Goal: Information Seeking & Learning: Learn about a topic

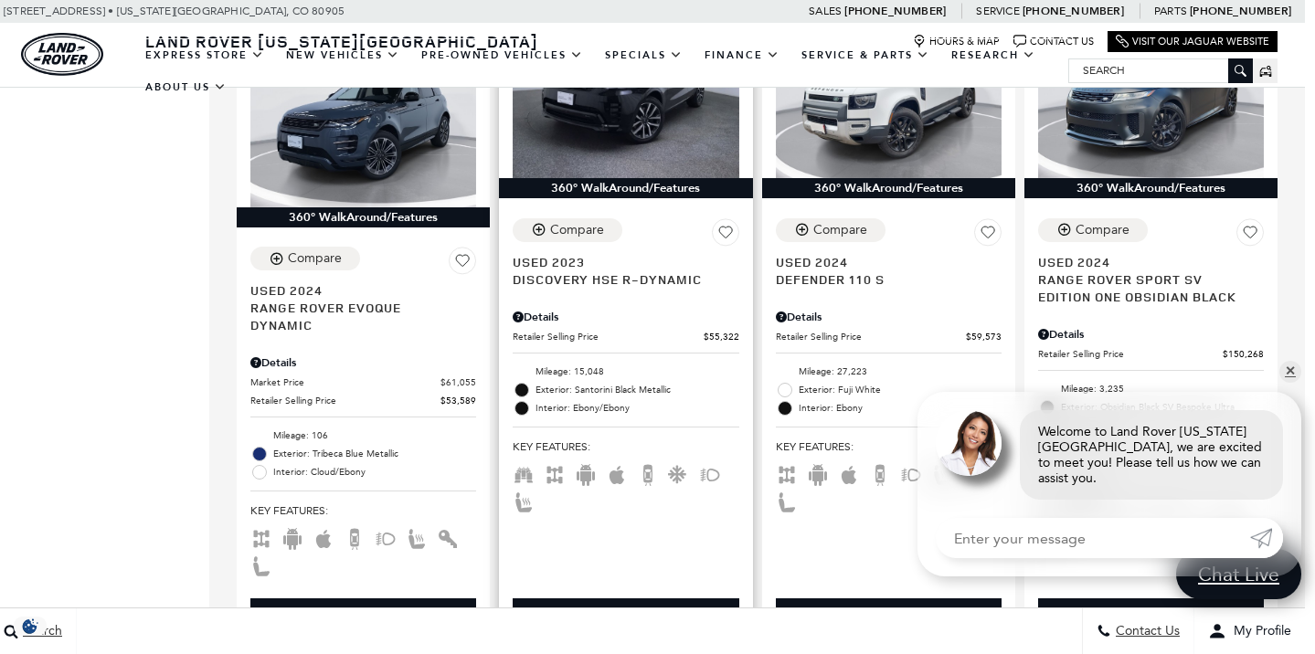
scroll to position [1829, 10]
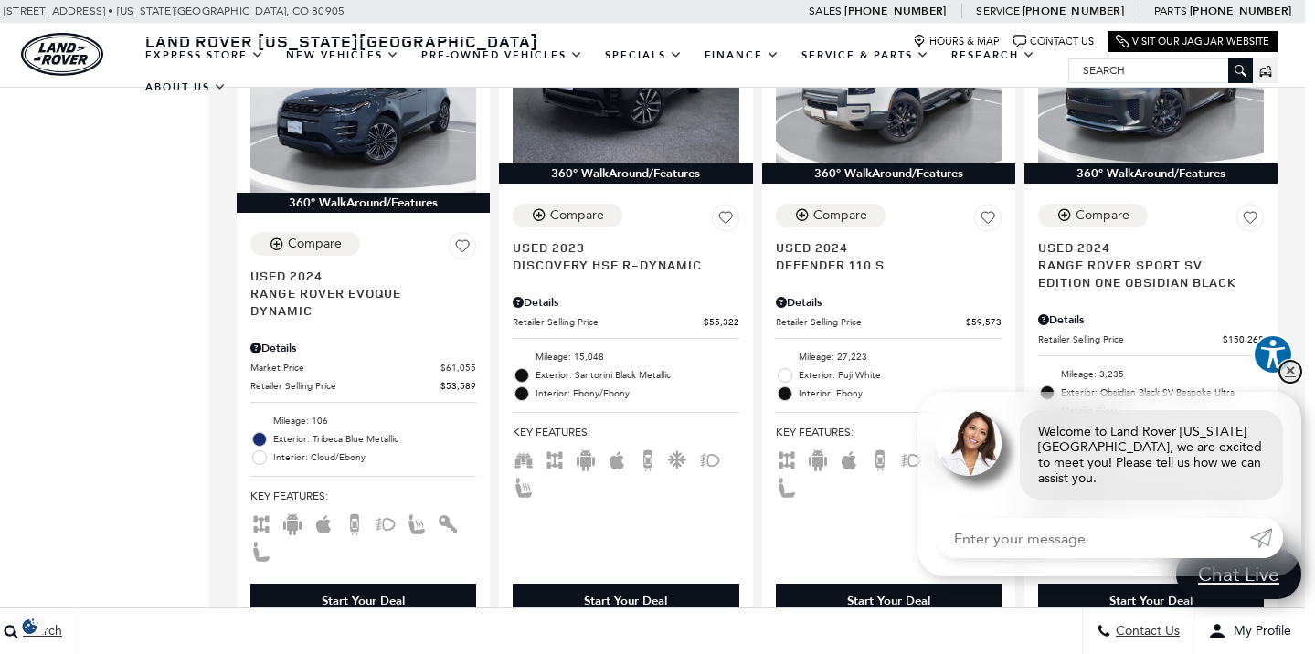
click at [1289, 383] on link "✕" at bounding box center [1290, 372] width 22 height 22
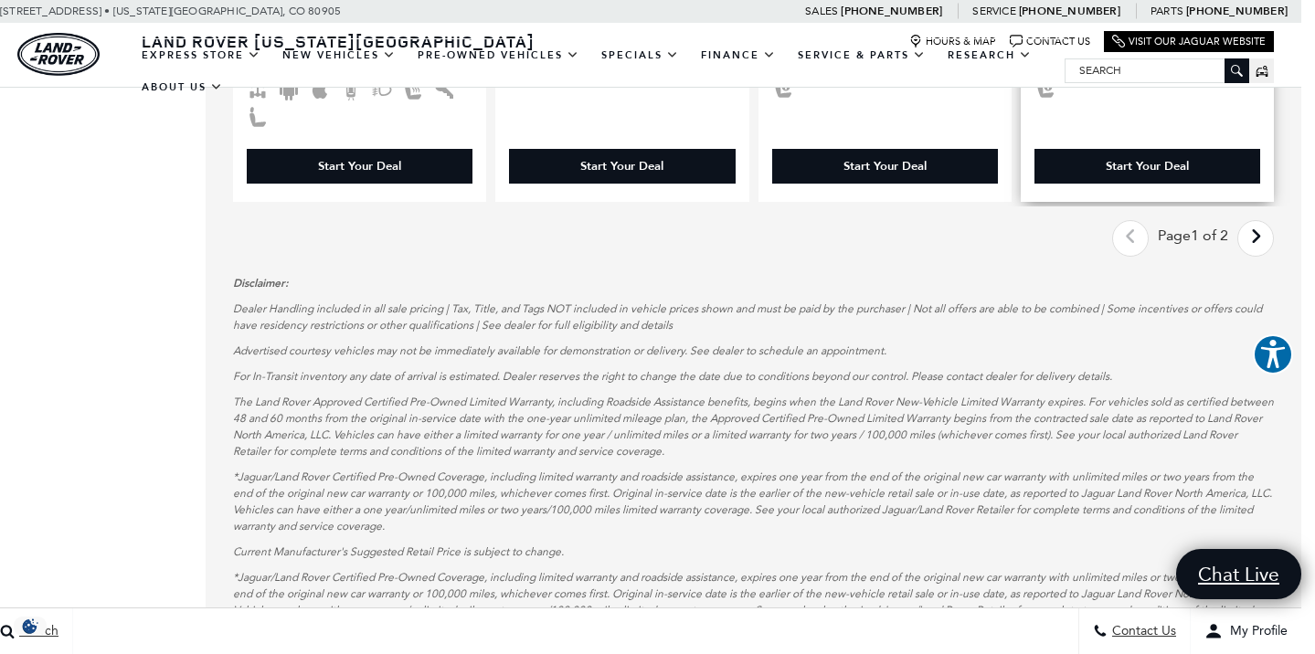
scroll to position [3549, 14]
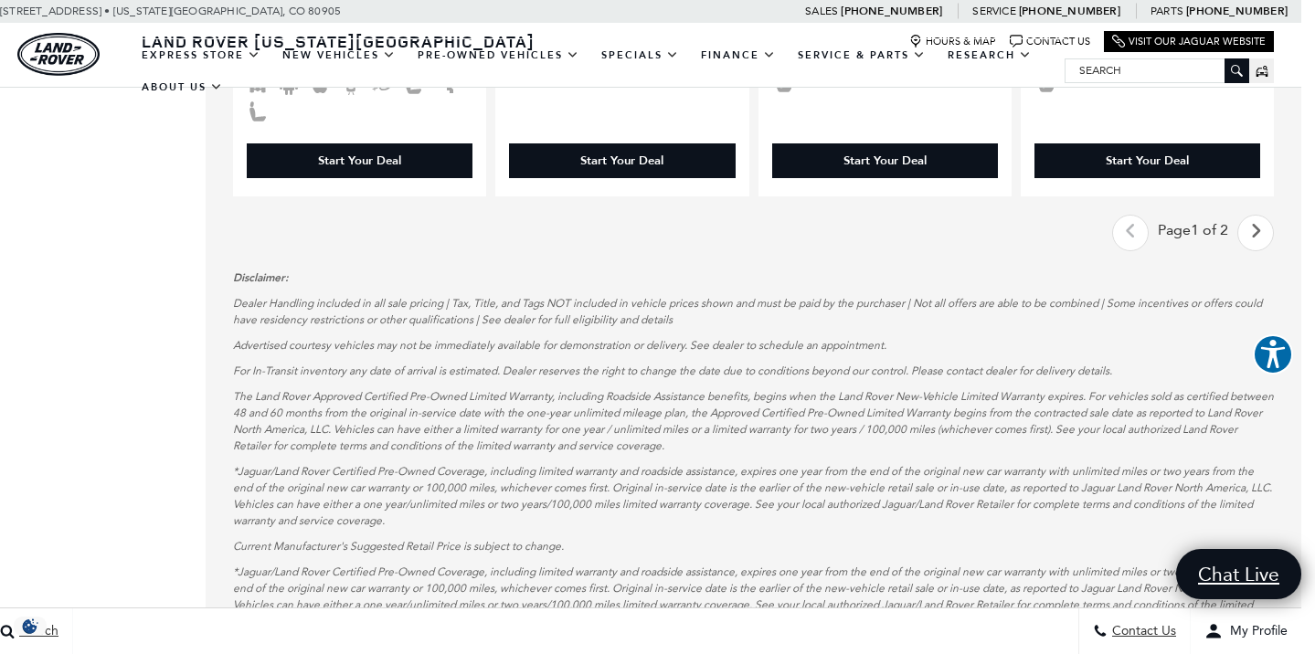
click at [1256, 217] on icon "next page" at bounding box center [1256, 231] width 12 height 29
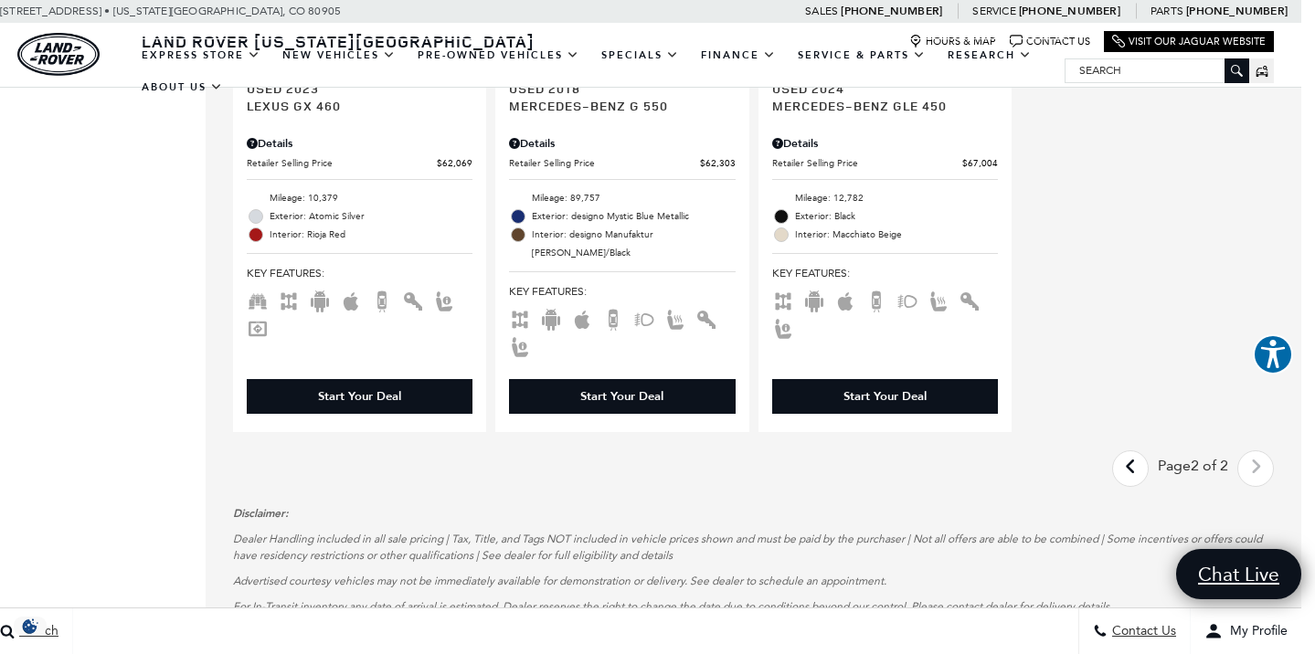
scroll to position [1990, 14]
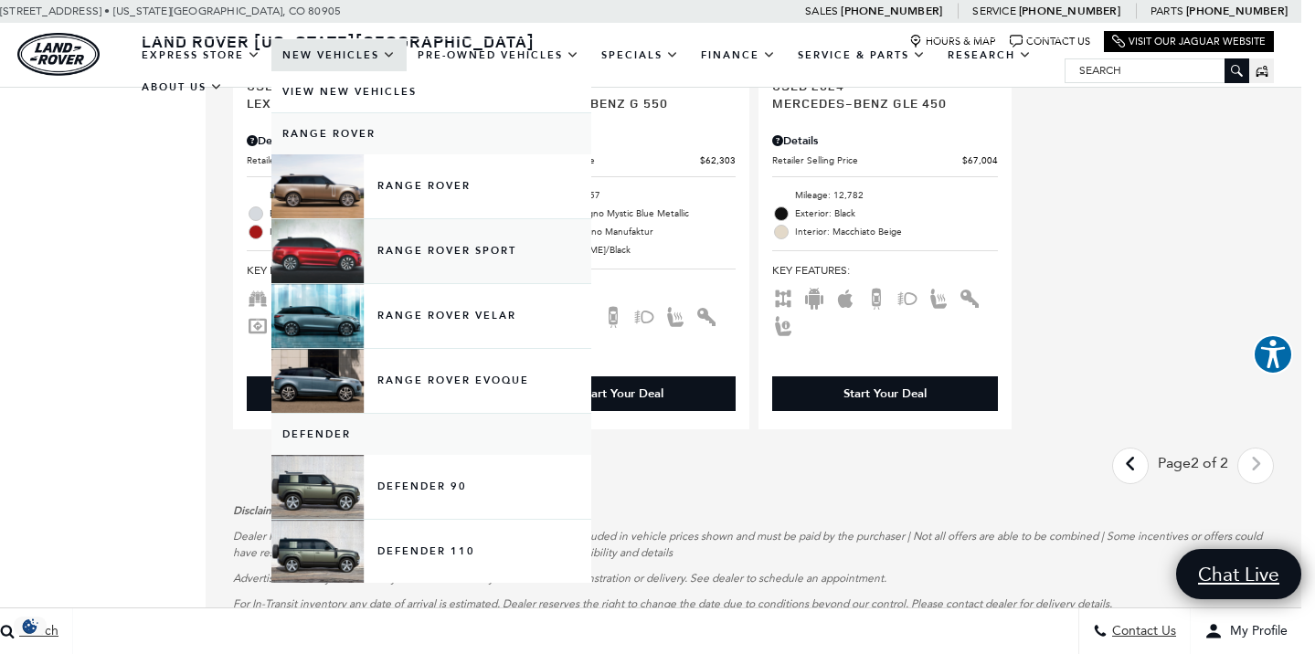
click at [398, 267] on link "Range Rover Sport" at bounding box center [431, 251] width 320 height 64
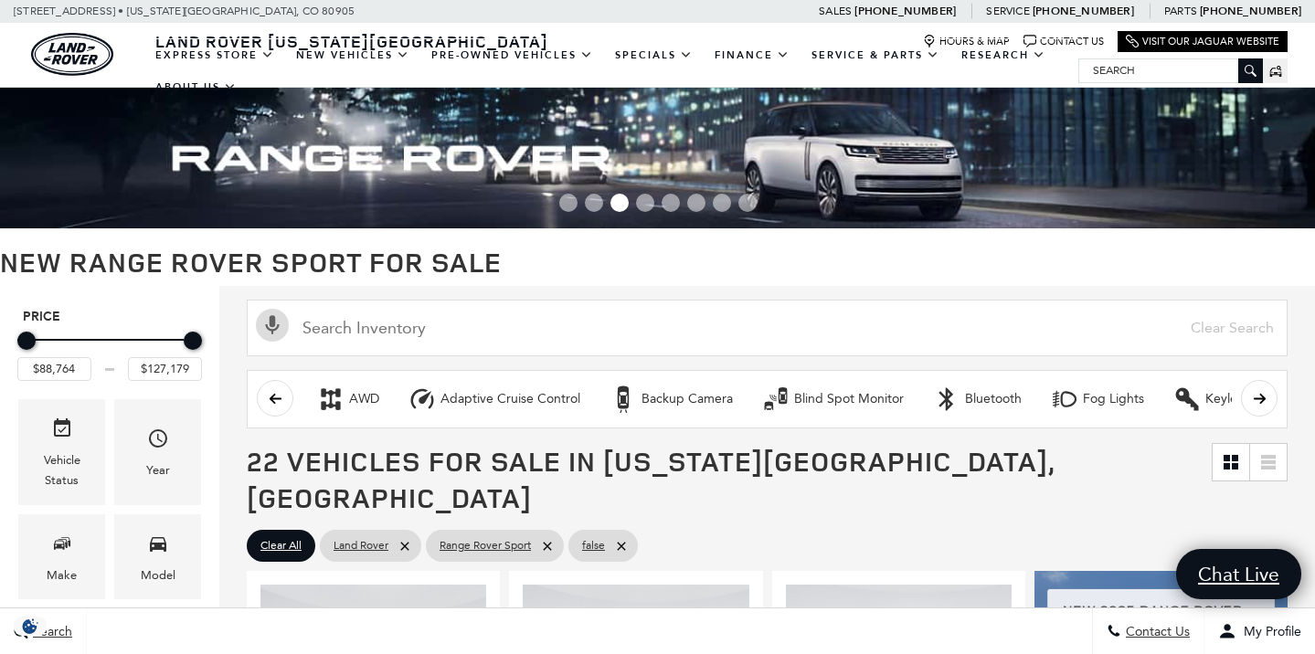
click at [569, 207] on span "Go to slide 1" at bounding box center [568, 203] width 18 height 18
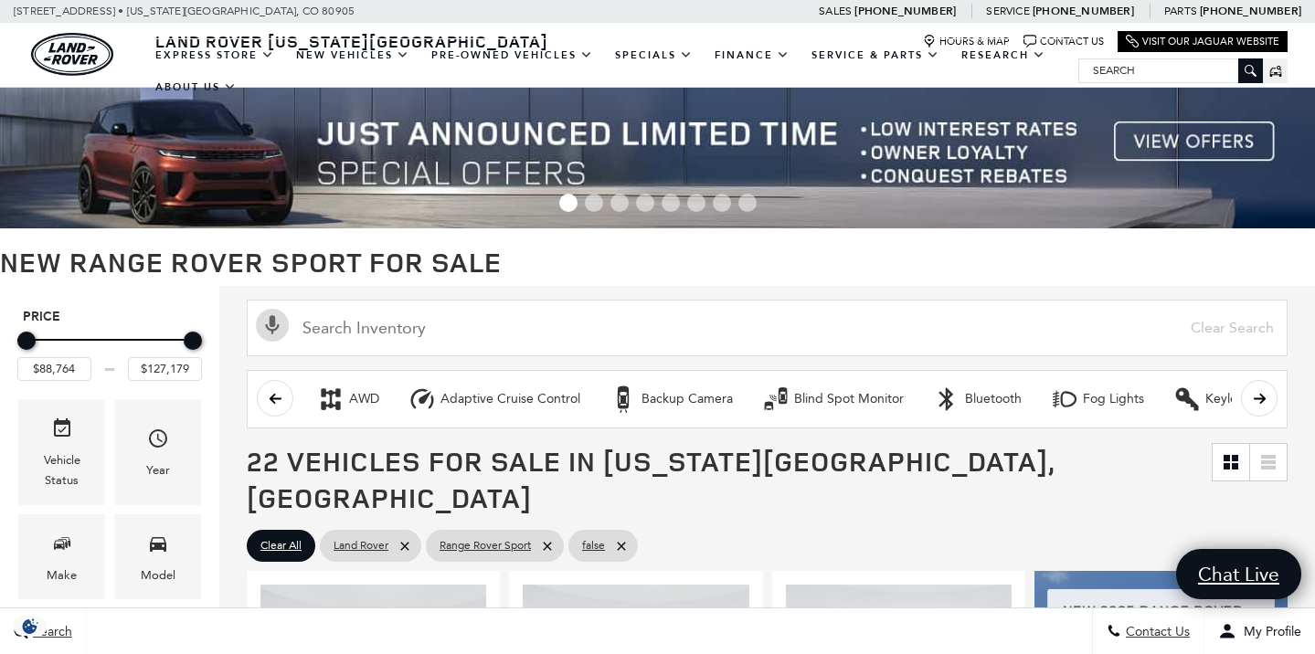
click at [1150, 134] on img at bounding box center [657, 158] width 1315 height 141
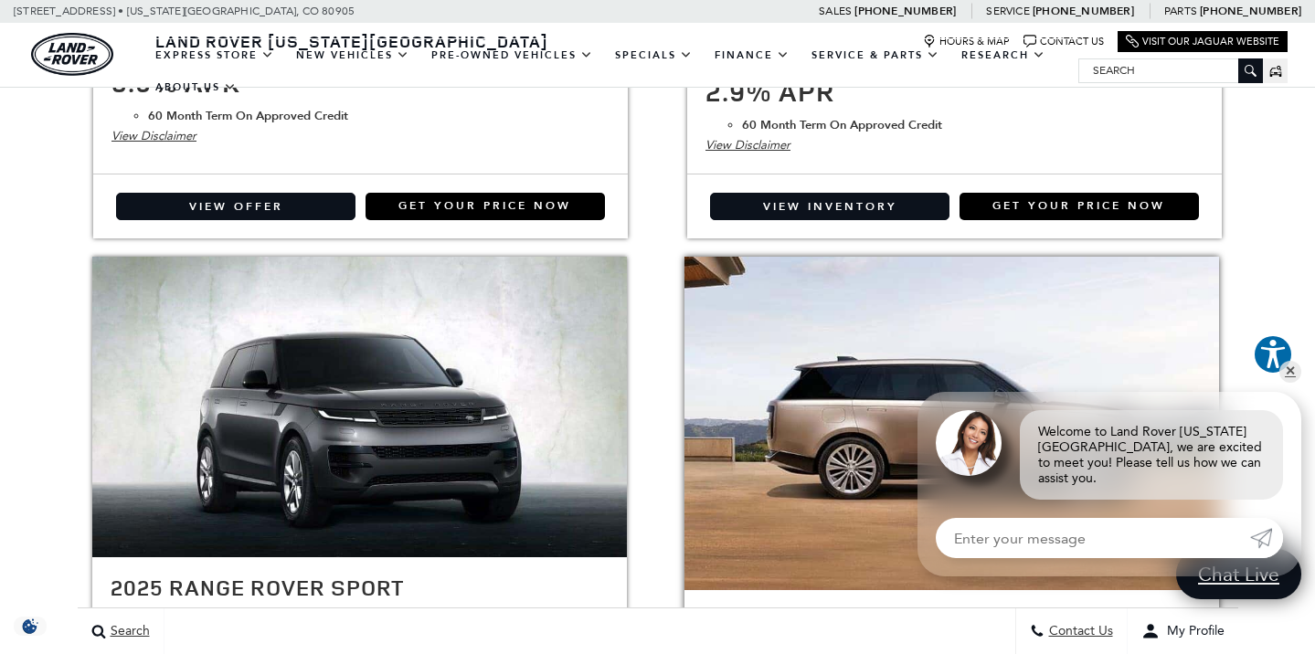
scroll to position [1872, 0]
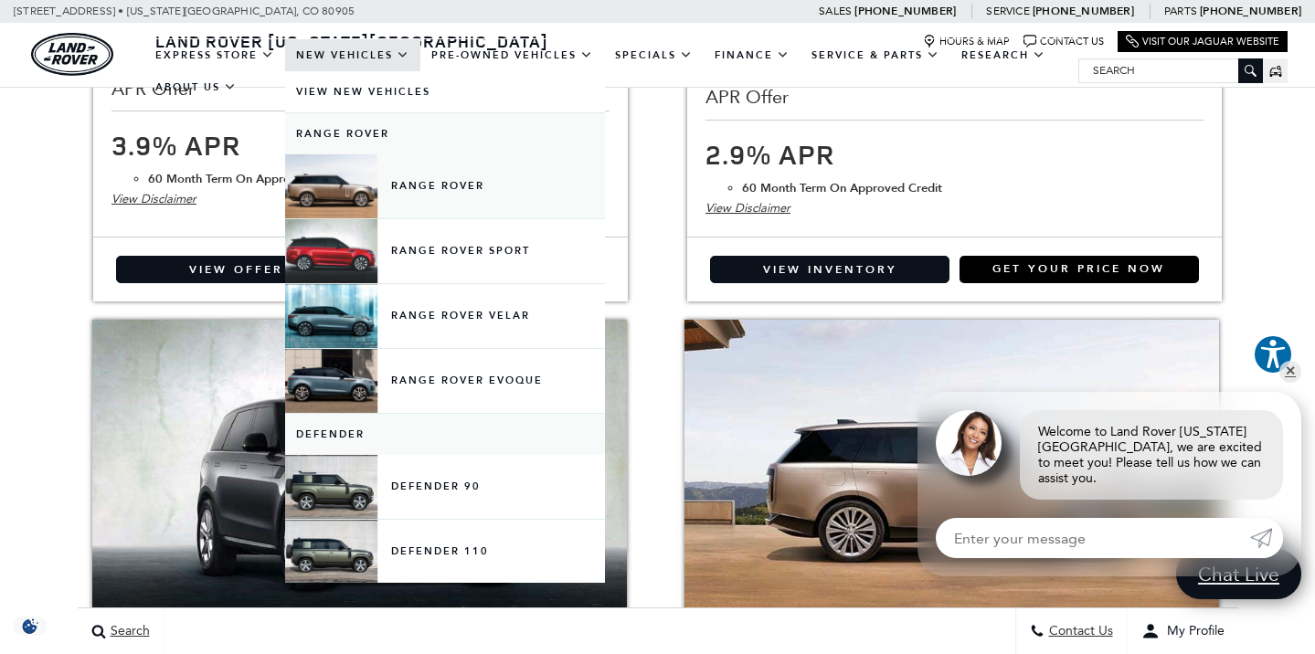
click at [353, 196] on link "Range Rover" at bounding box center [445, 186] width 320 height 64
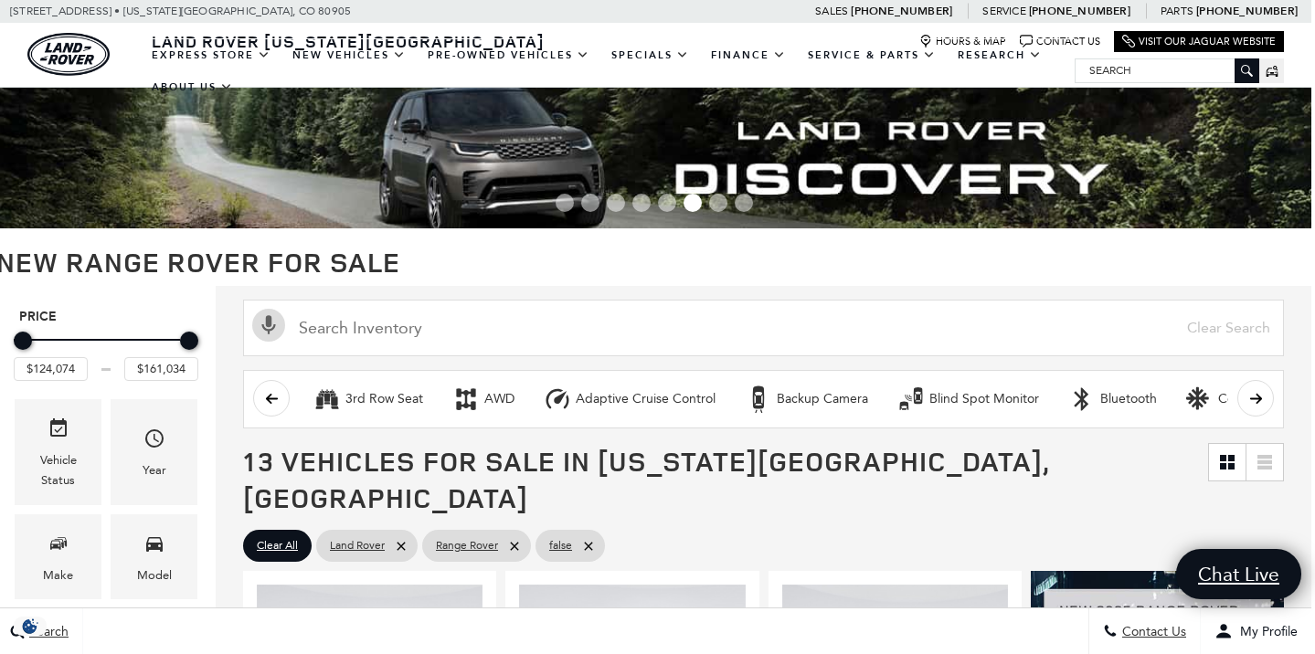
scroll to position [0, 4]
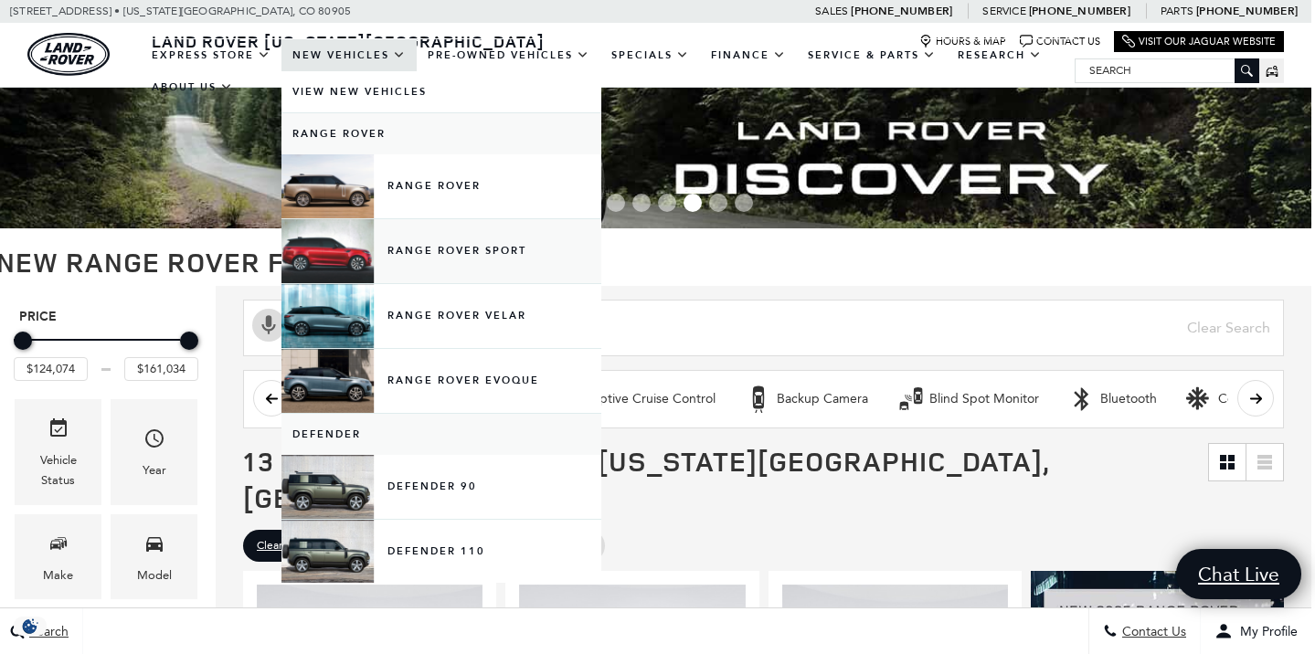
click at [355, 261] on link "Range Rover Sport" at bounding box center [441, 251] width 320 height 64
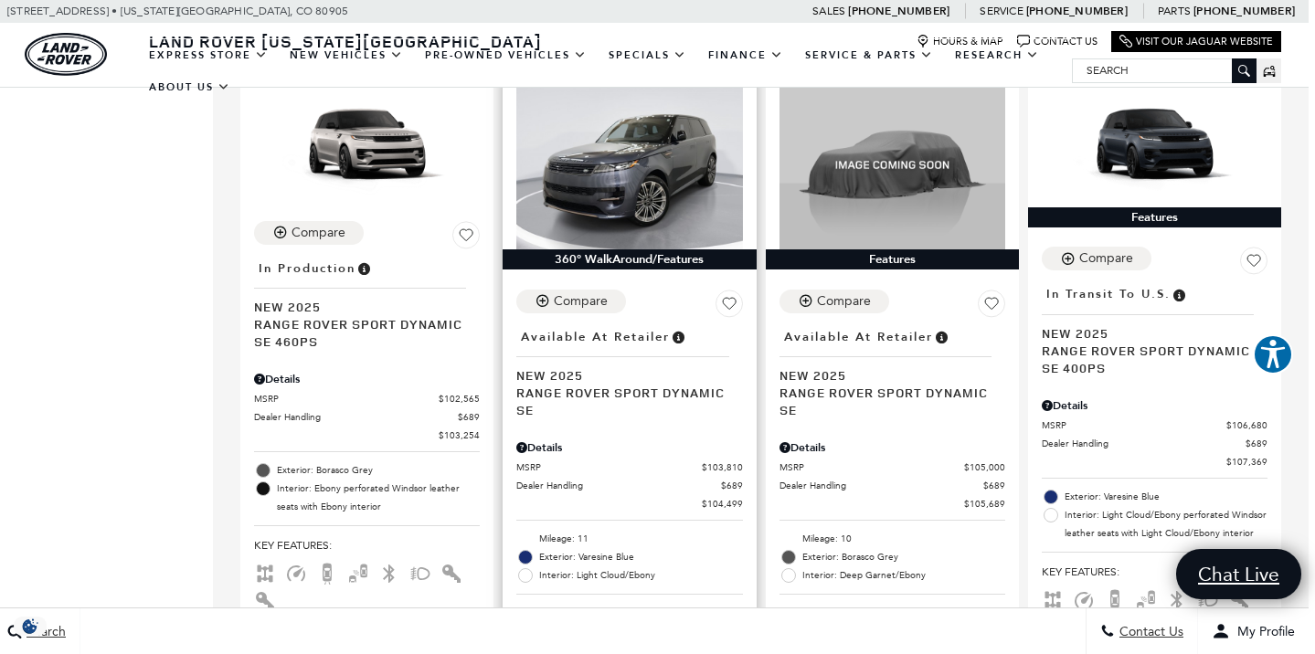
scroll to position [3270, 6]
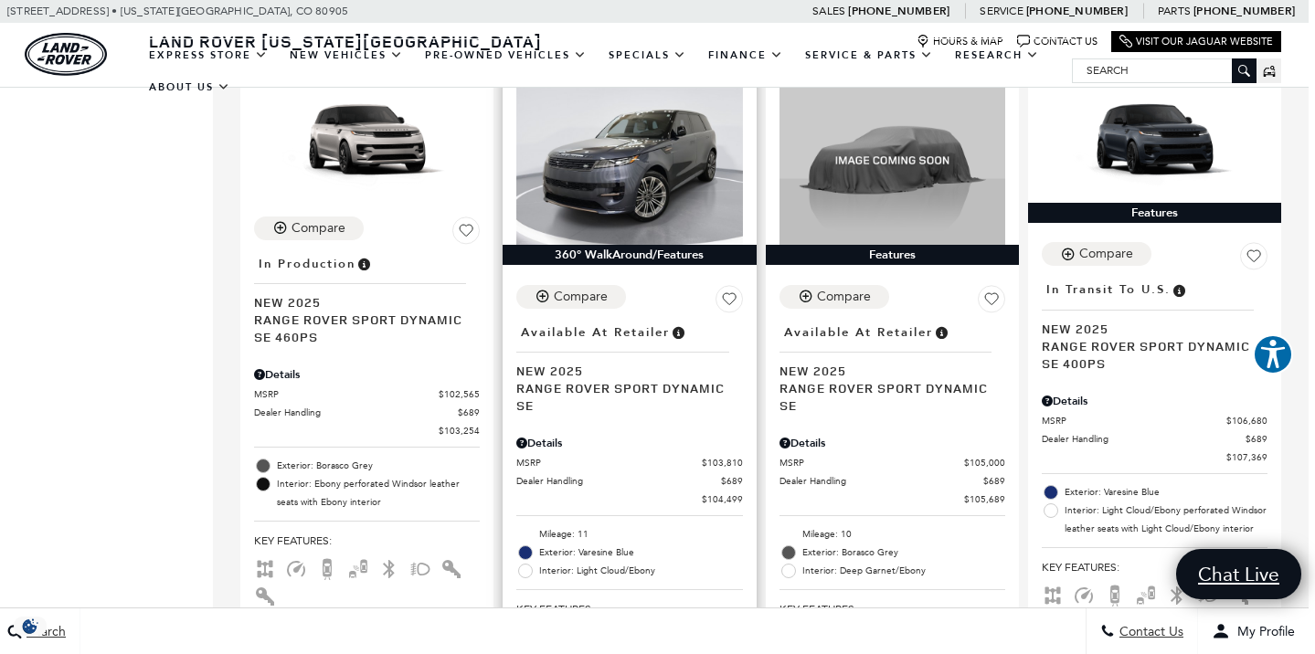
click at [546, 362] on span "New 2025" at bounding box center [622, 370] width 212 height 17
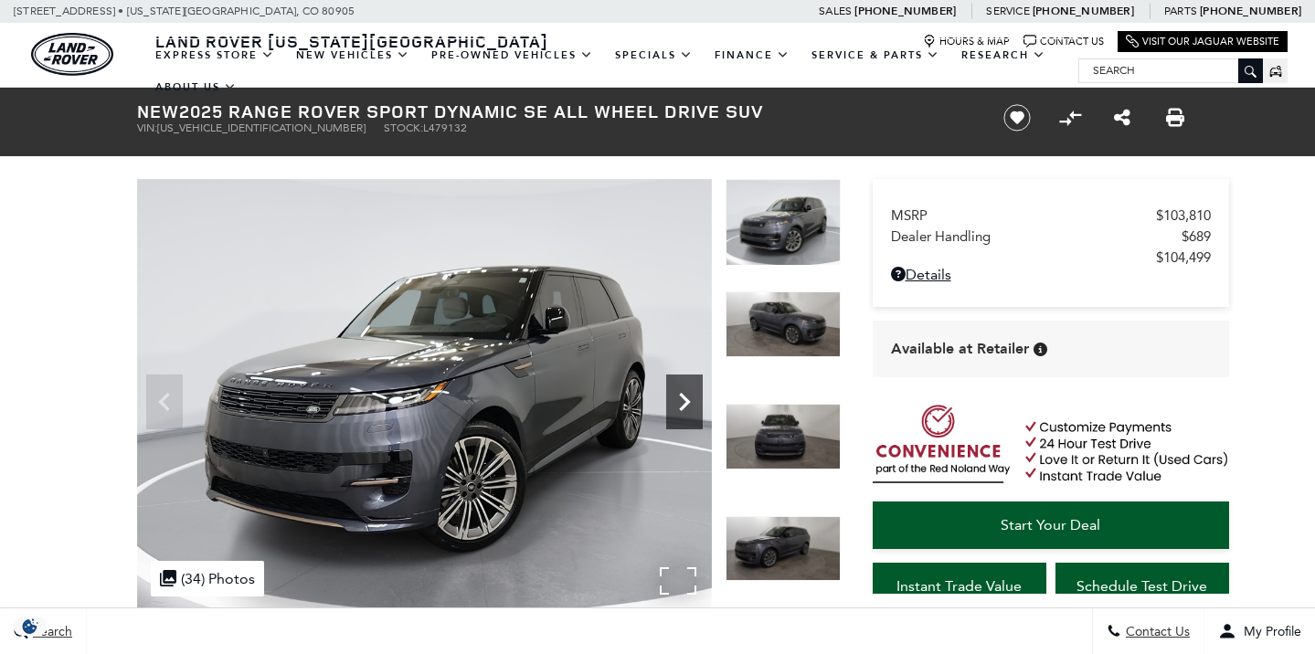
scroll to position [23, 0]
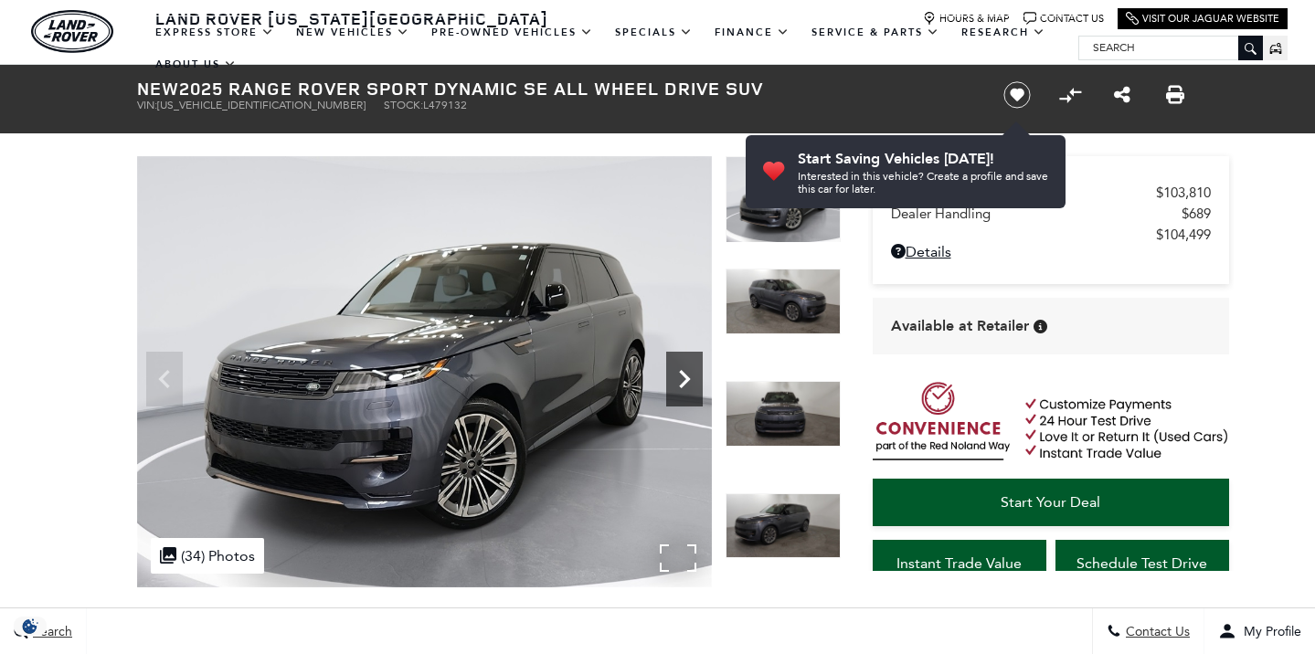
click at [685, 373] on icon "Next" at bounding box center [684, 379] width 37 height 37
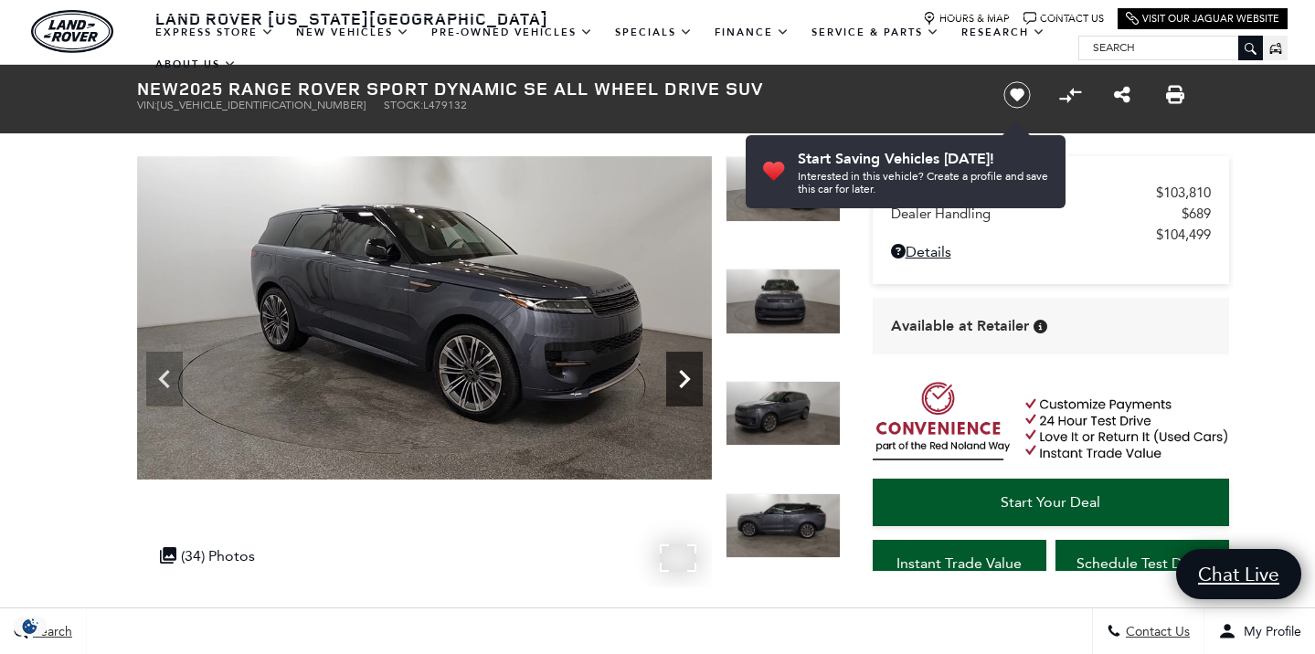
click at [685, 373] on icon "Next" at bounding box center [684, 379] width 37 height 37
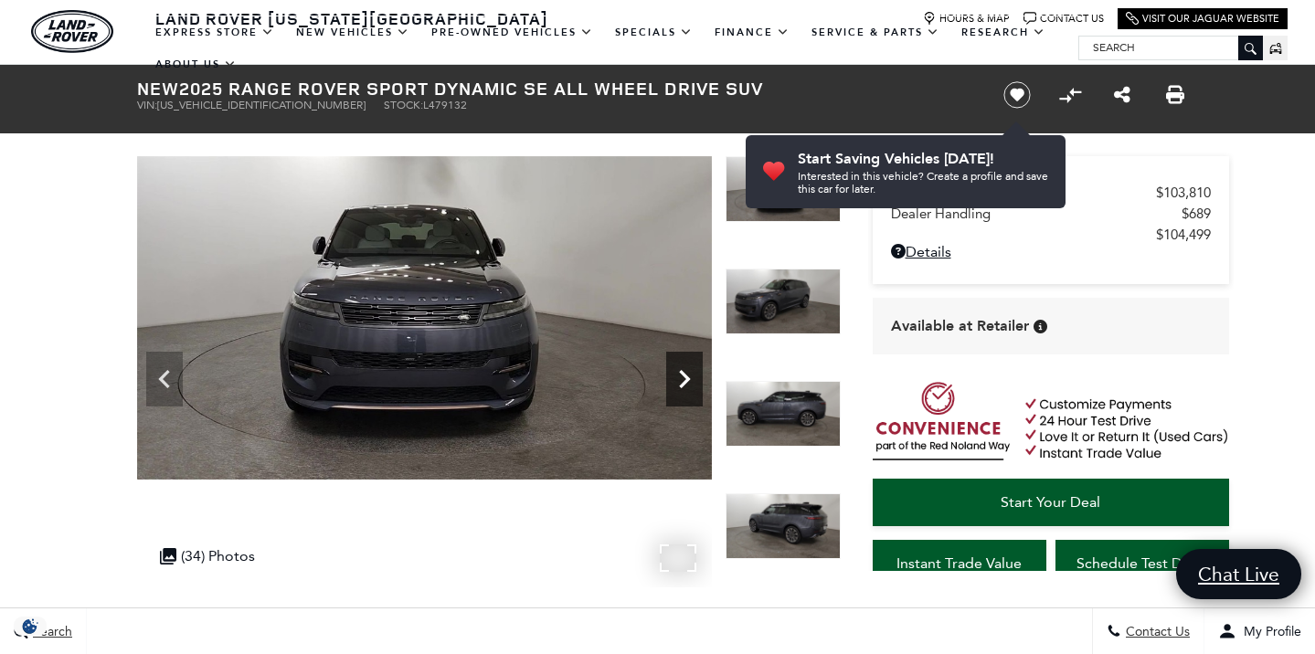
scroll to position [0, 0]
click at [685, 373] on icon "Next" at bounding box center [684, 379] width 37 height 37
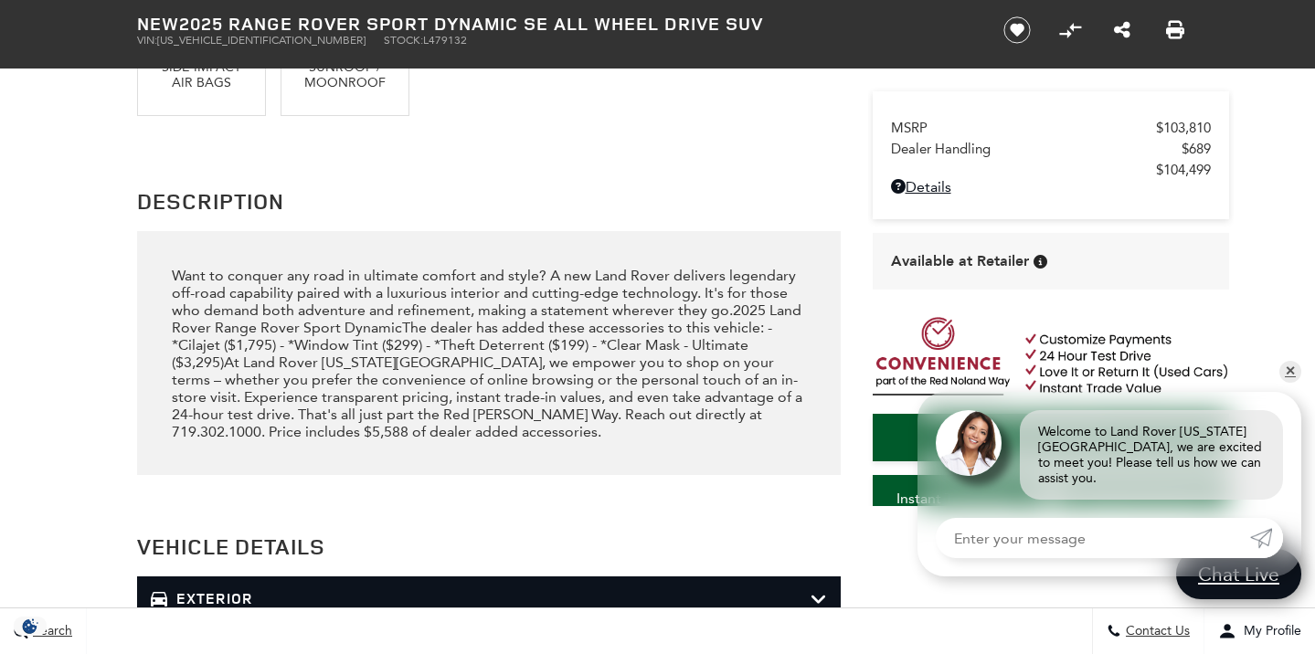
scroll to position [1803, 0]
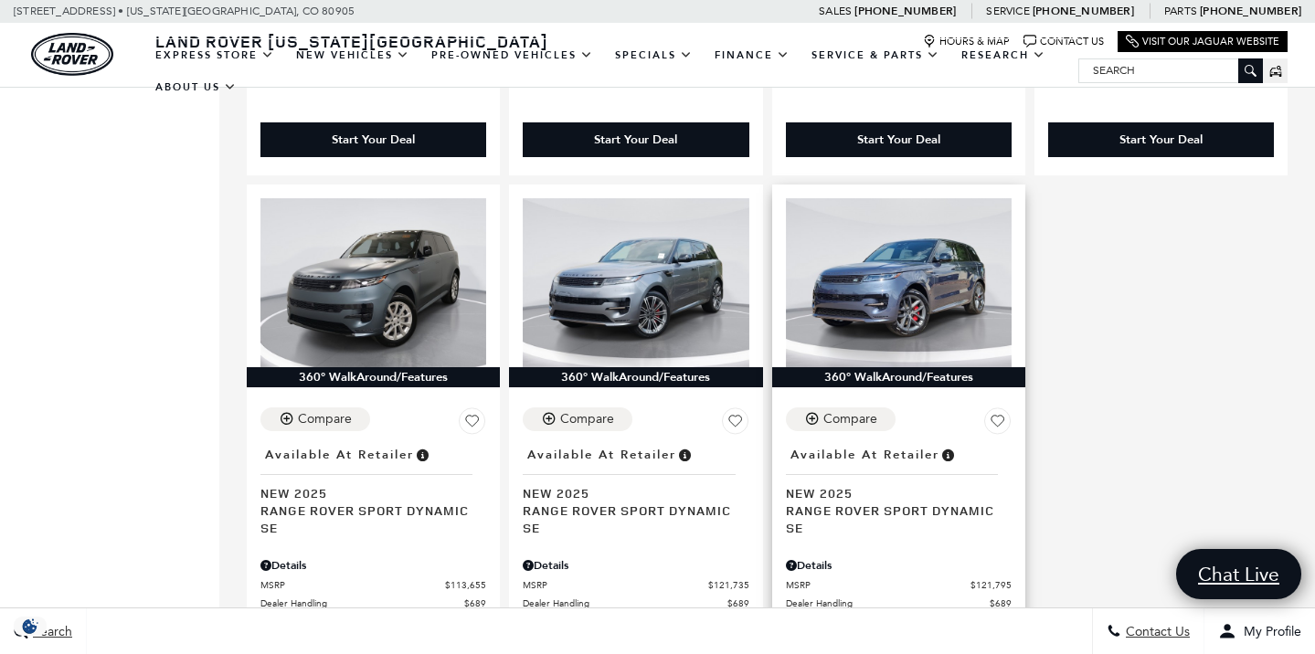
scroll to position [3852, 0]
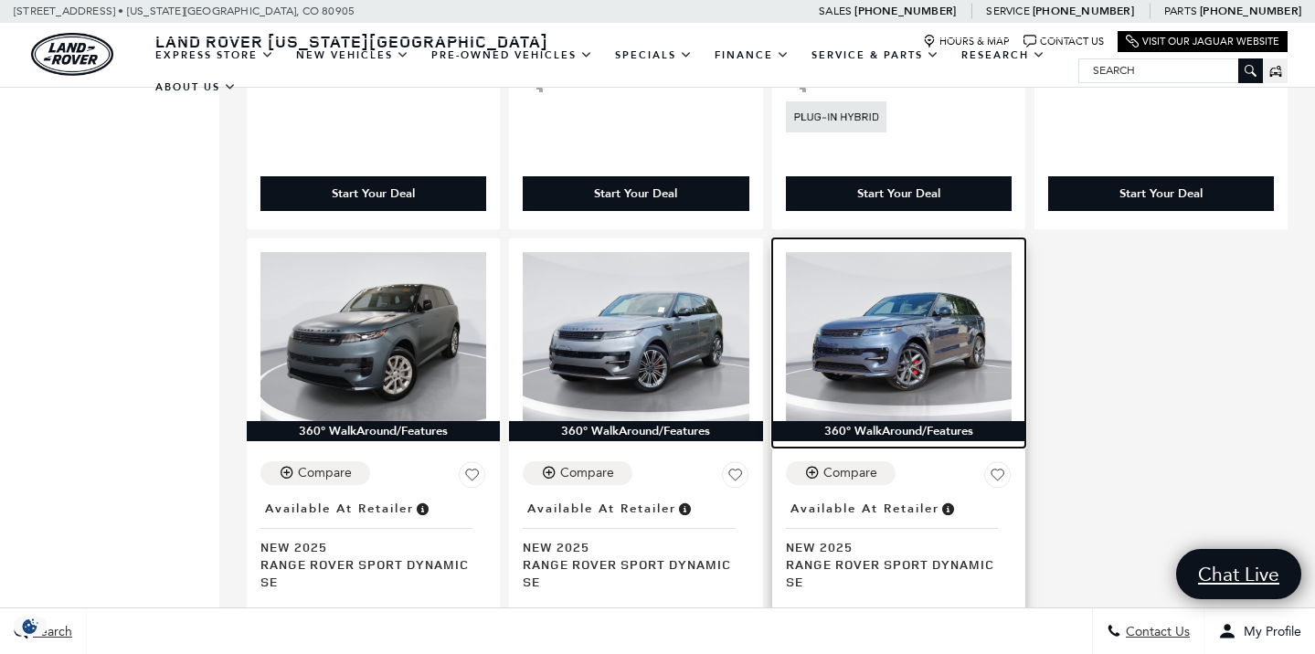
click at [860, 319] on img at bounding box center [899, 336] width 226 height 169
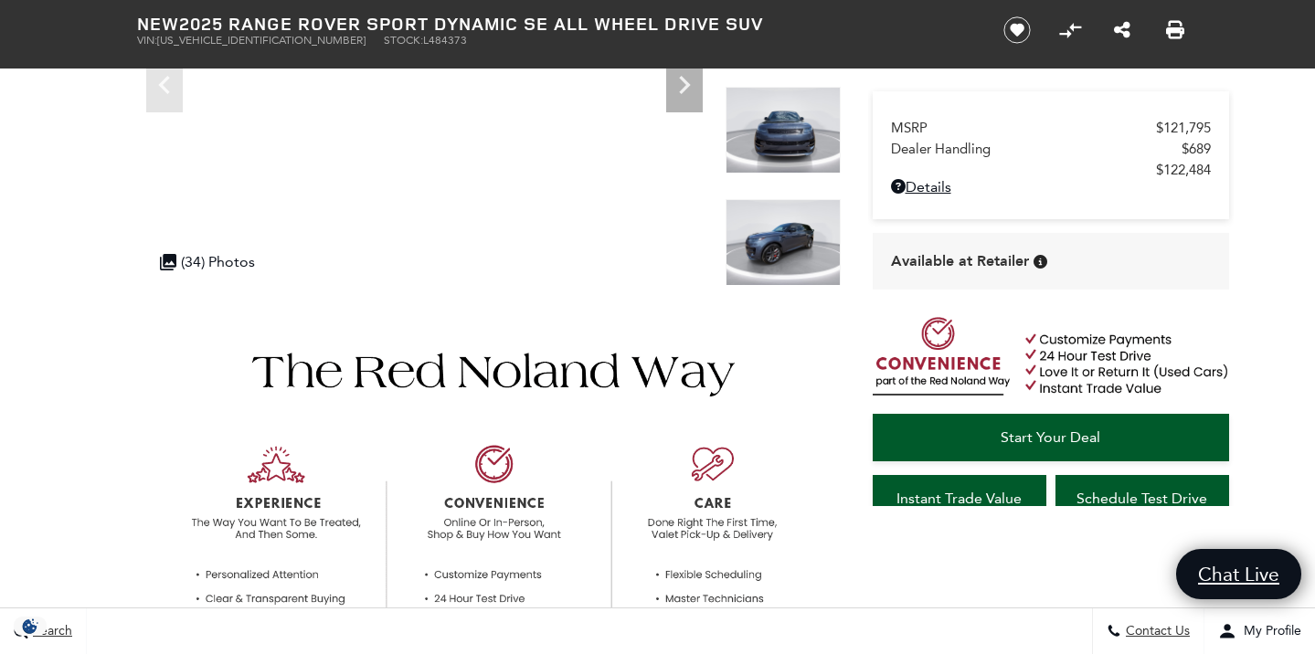
scroll to position [53, 0]
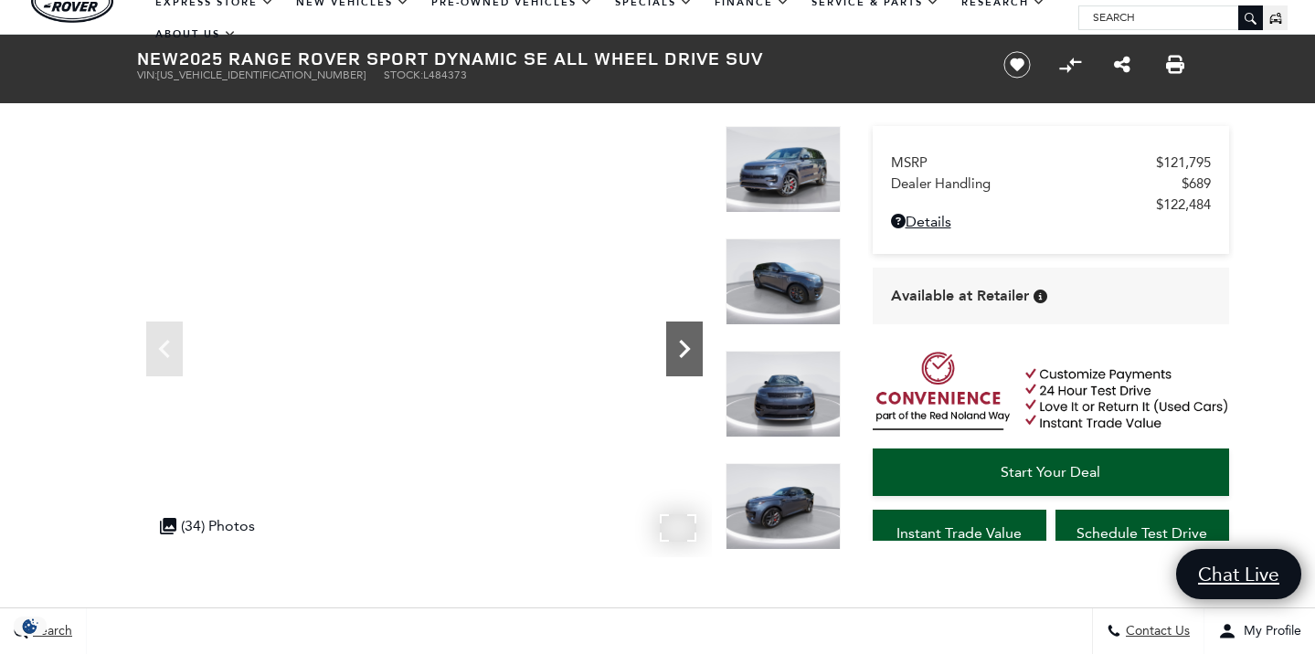
click at [681, 336] on icon "Next" at bounding box center [684, 349] width 37 height 37
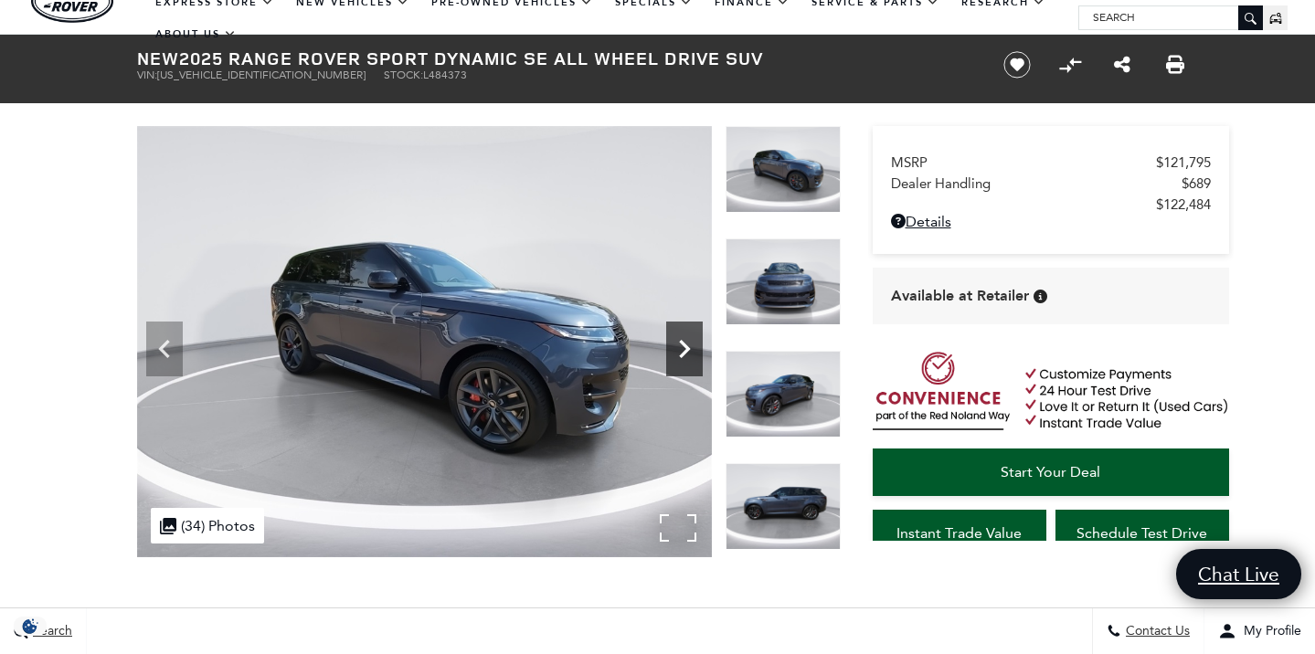
click at [681, 336] on icon "Next" at bounding box center [684, 349] width 37 height 37
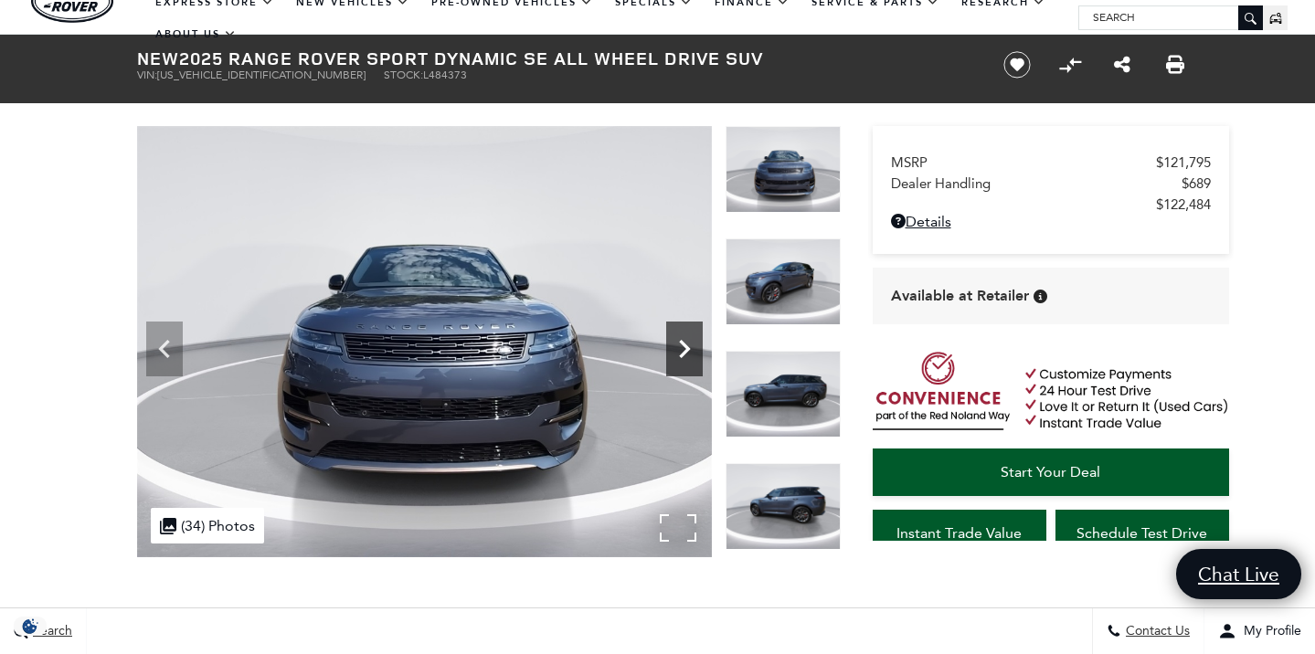
click at [681, 336] on icon "Next" at bounding box center [684, 349] width 37 height 37
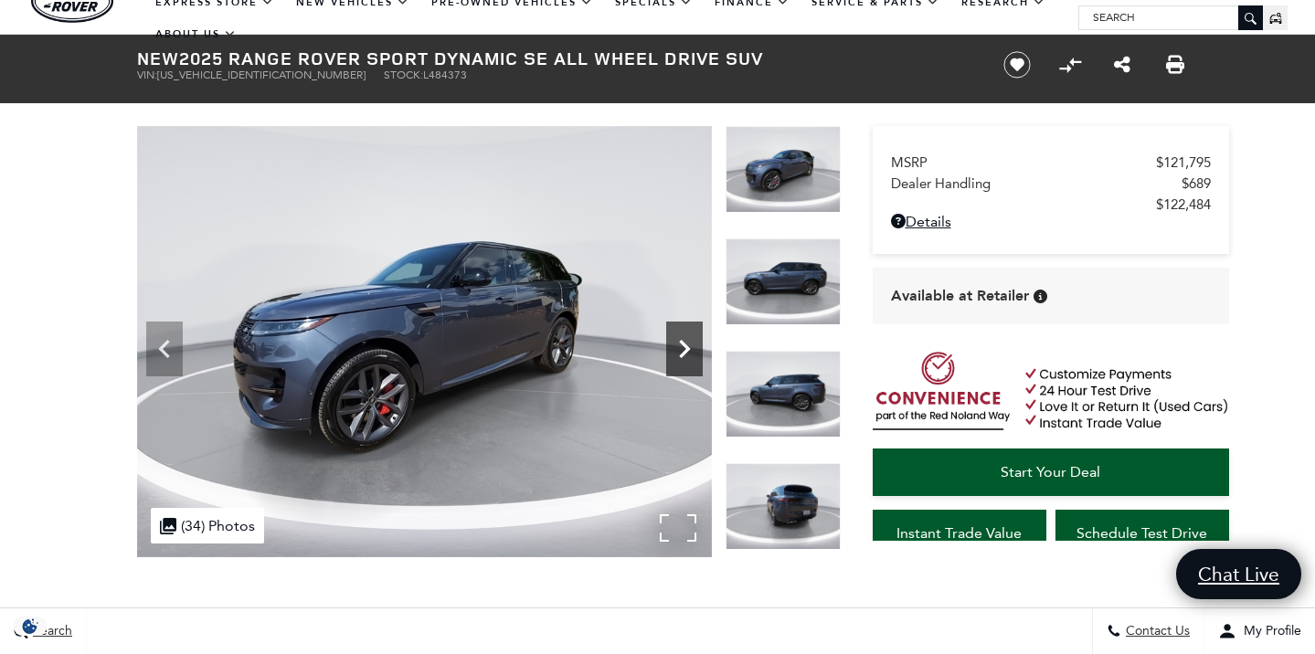
click at [681, 336] on icon "Next" at bounding box center [684, 349] width 37 height 37
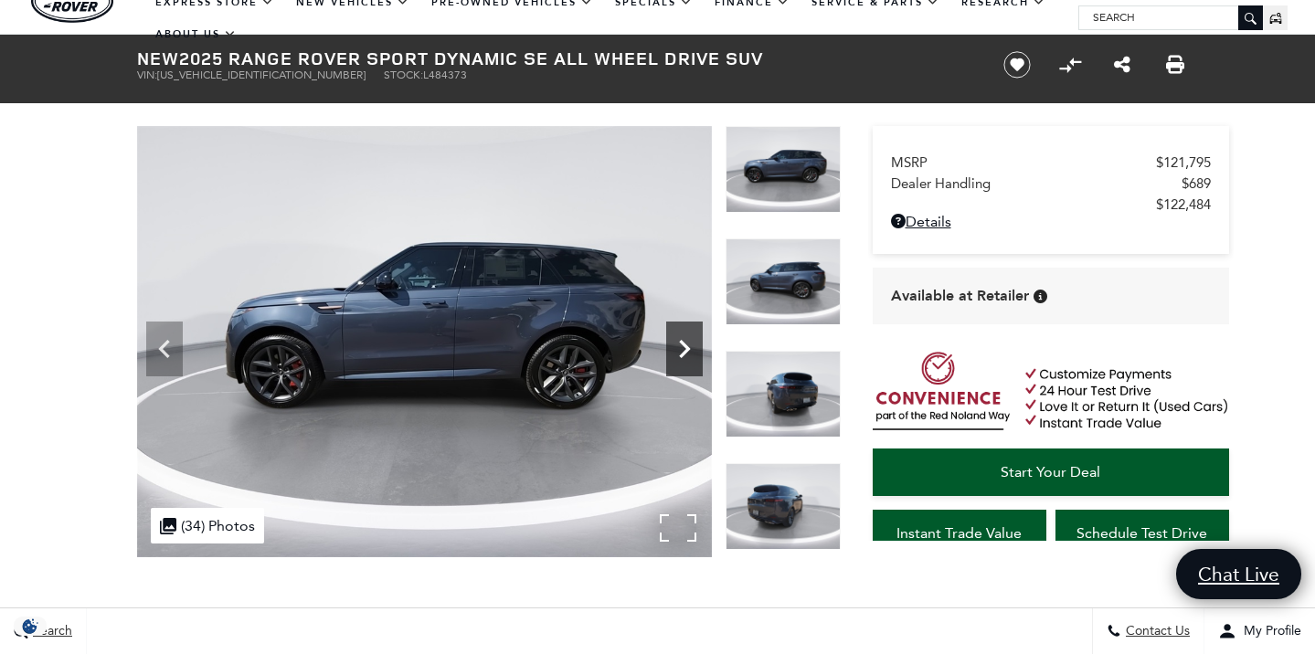
click at [681, 336] on icon "Next" at bounding box center [684, 349] width 37 height 37
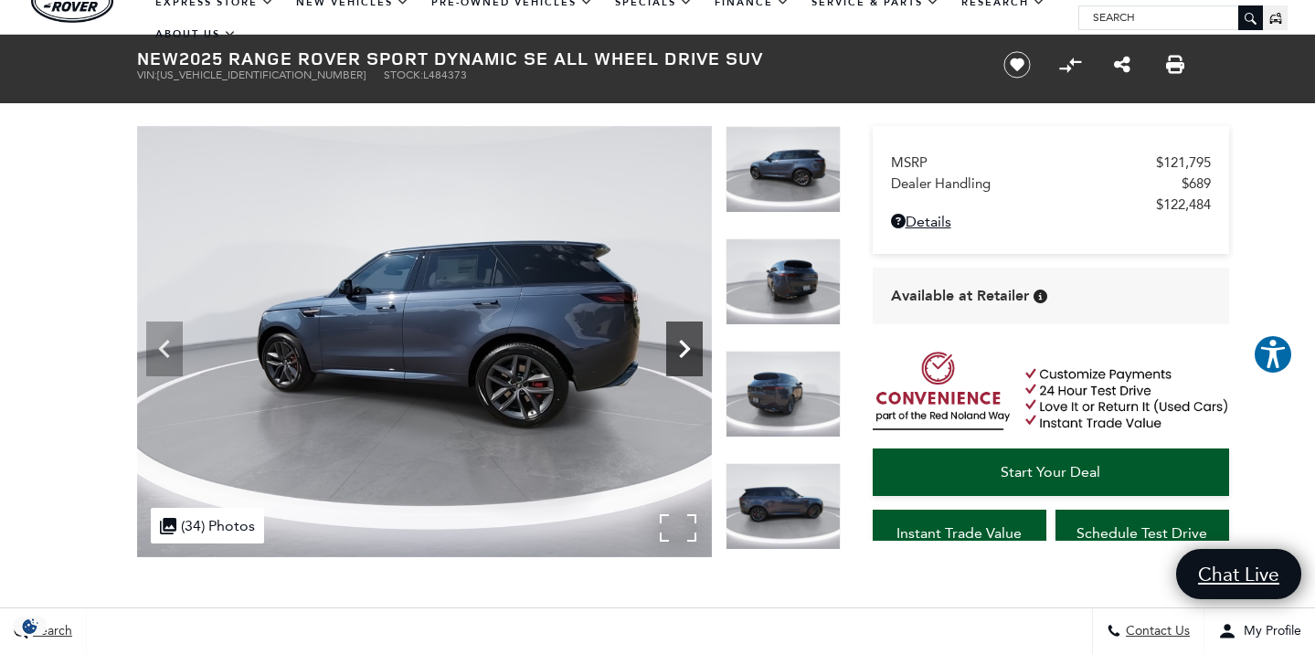
click at [681, 336] on icon "Next" at bounding box center [684, 349] width 37 height 37
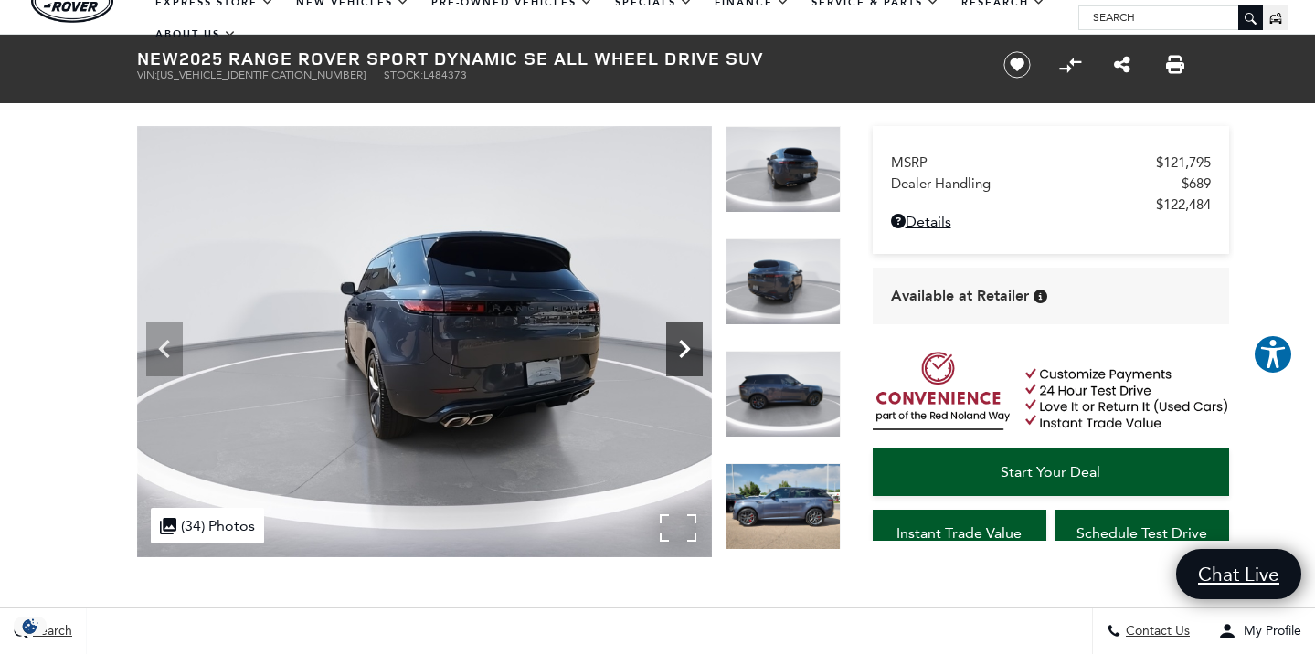
click at [681, 336] on icon "Next" at bounding box center [684, 349] width 37 height 37
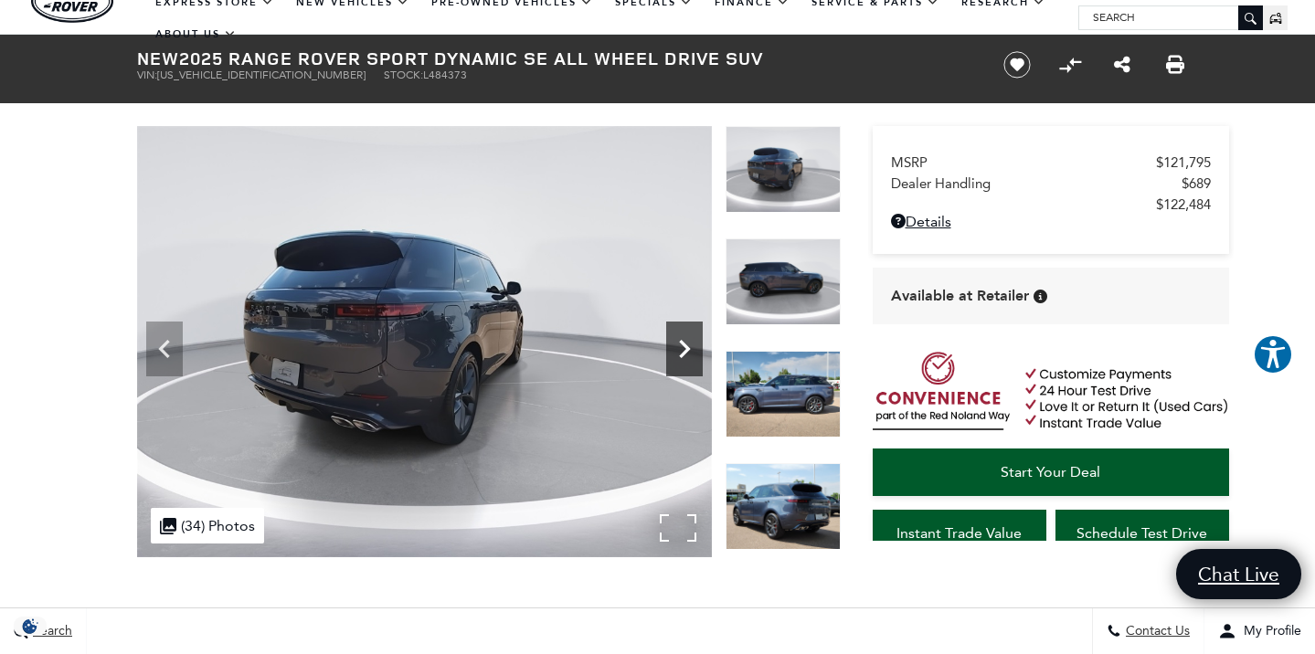
click at [681, 336] on icon "Next" at bounding box center [684, 349] width 37 height 37
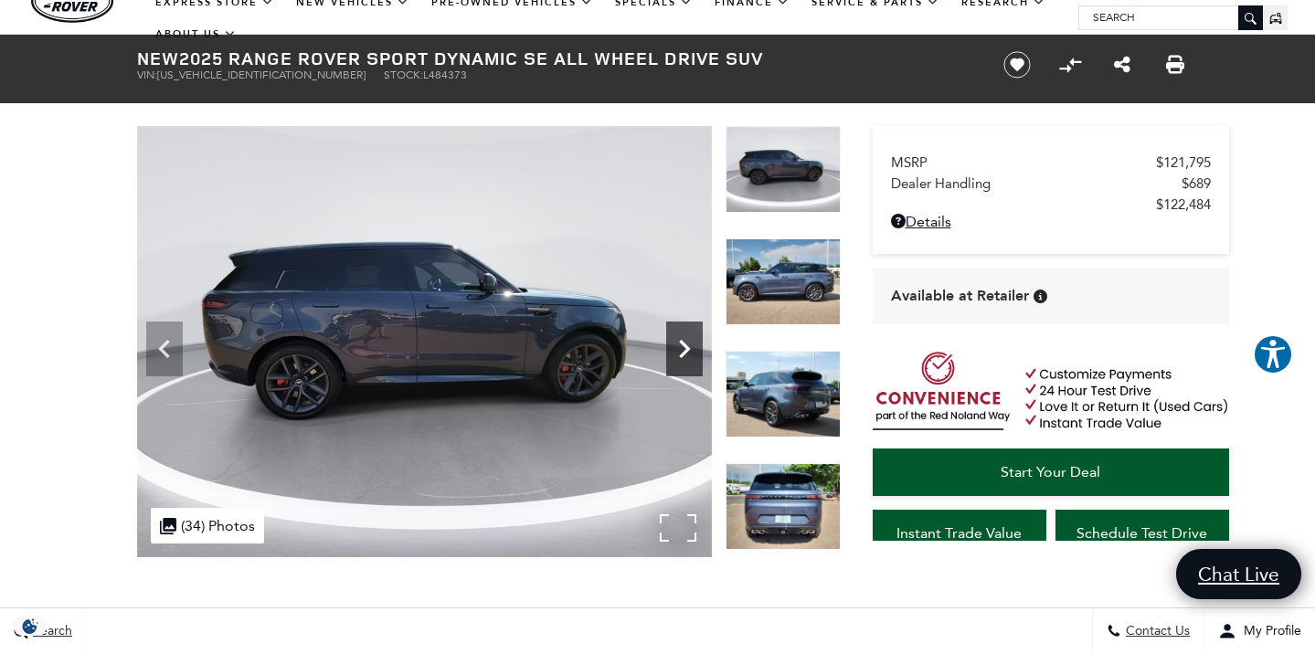
click at [681, 336] on icon "Next" at bounding box center [684, 349] width 37 height 37
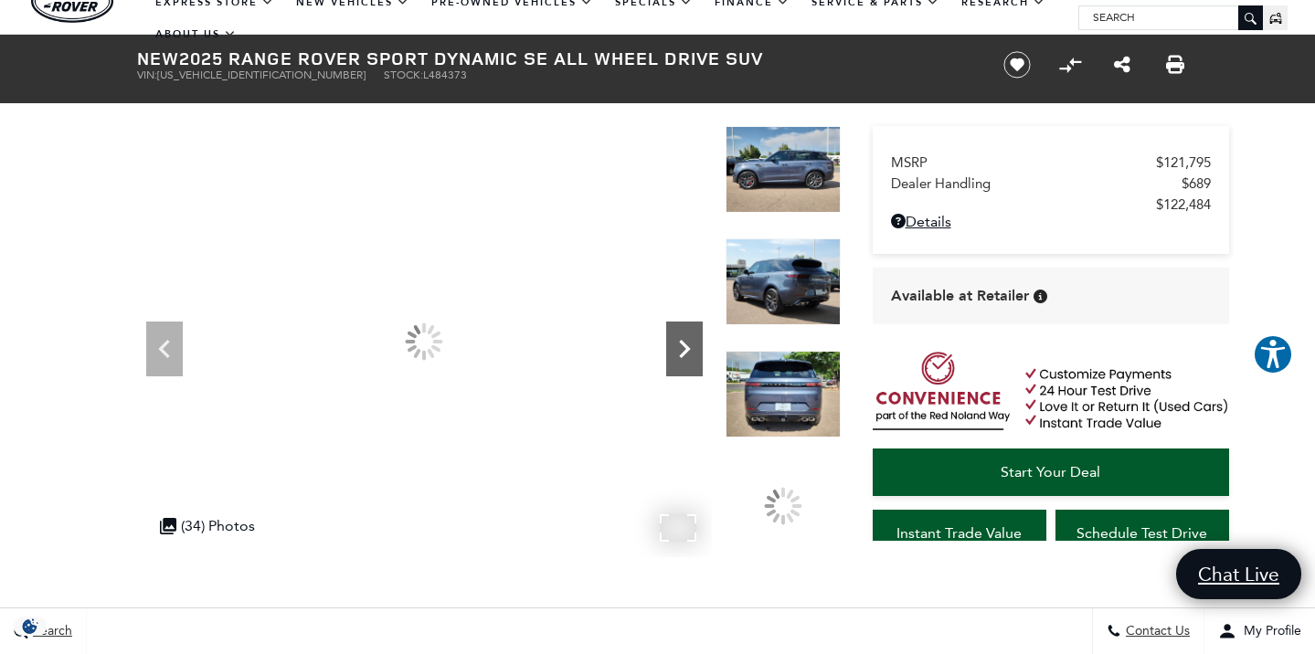
click at [681, 336] on icon "Next" at bounding box center [684, 349] width 37 height 37
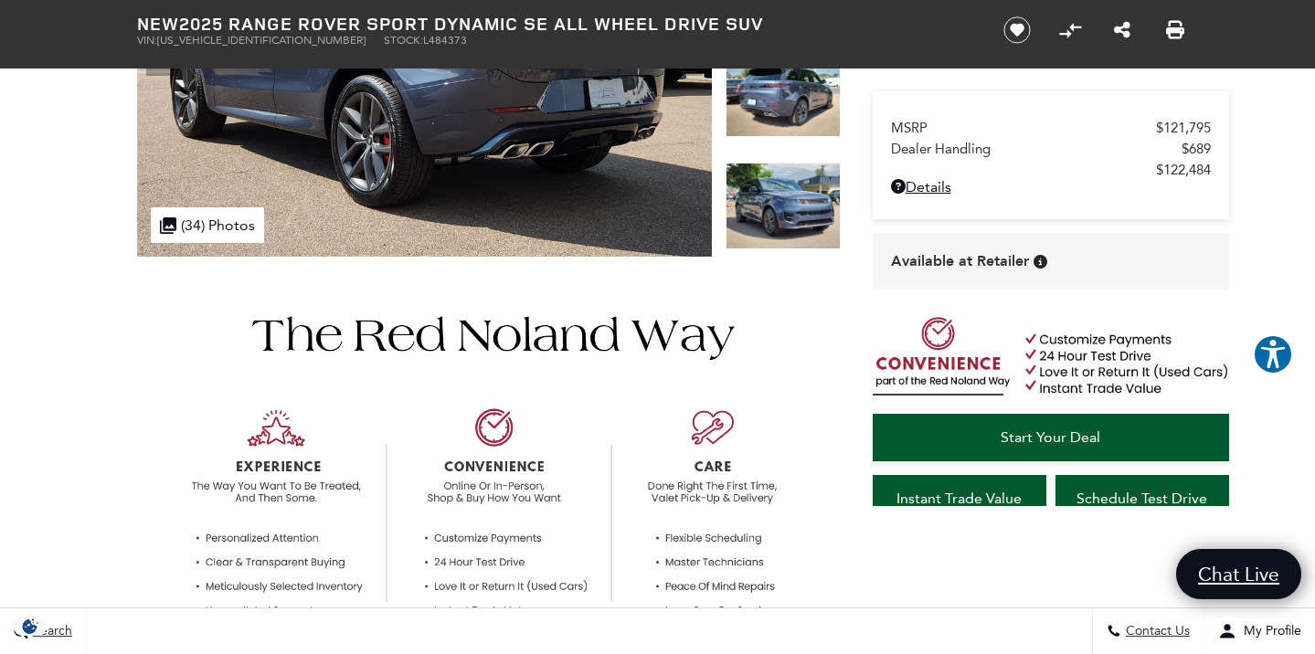
scroll to position [278, 0]
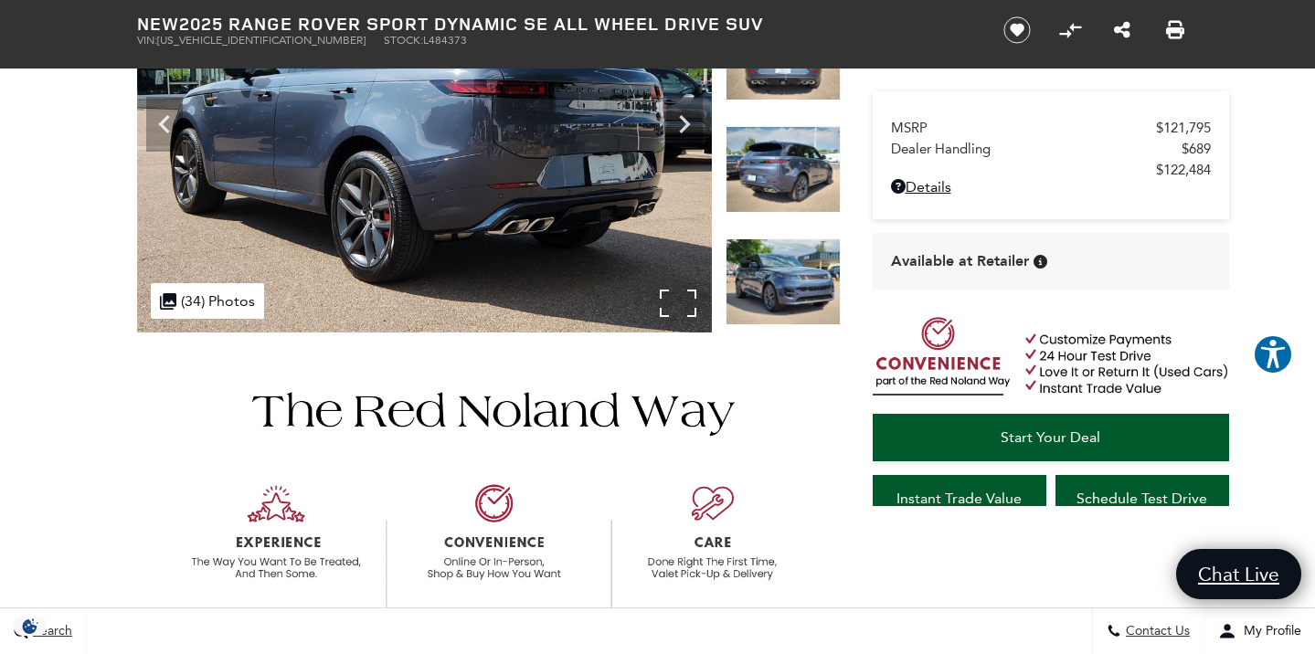
click at [611, 282] on img at bounding box center [424, 116] width 575 height 431
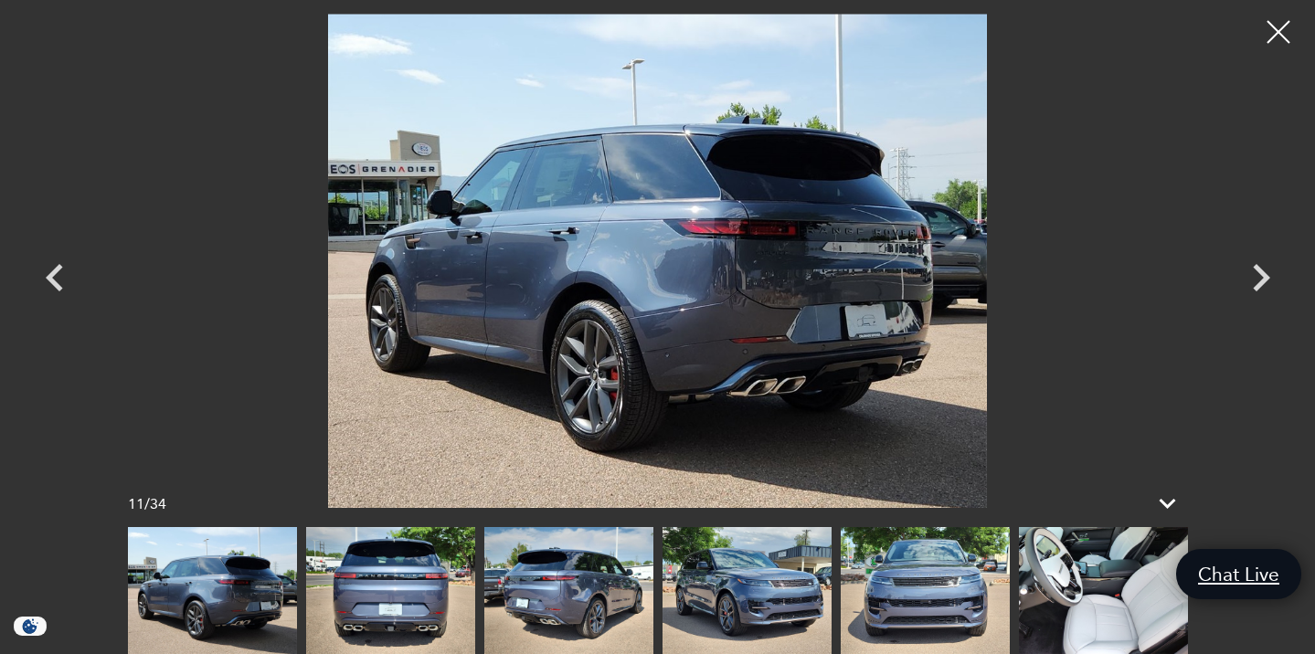
scroll to position [354, 0]
click at [1277, 30] on div at bounding box center [1279, 32] width 48 height 48
